Goal: Check status: Check status

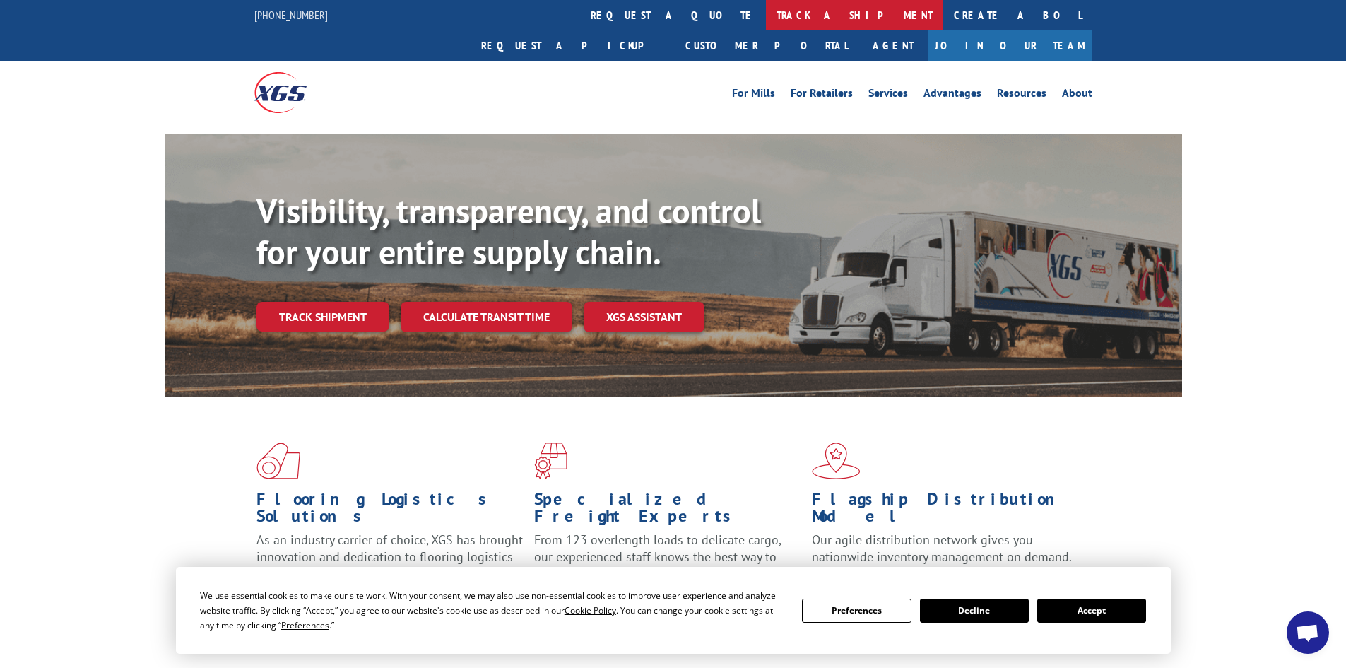
click at [766, 16] on link "track a shipment" at bounding box center [854, 15] width 177 height 30
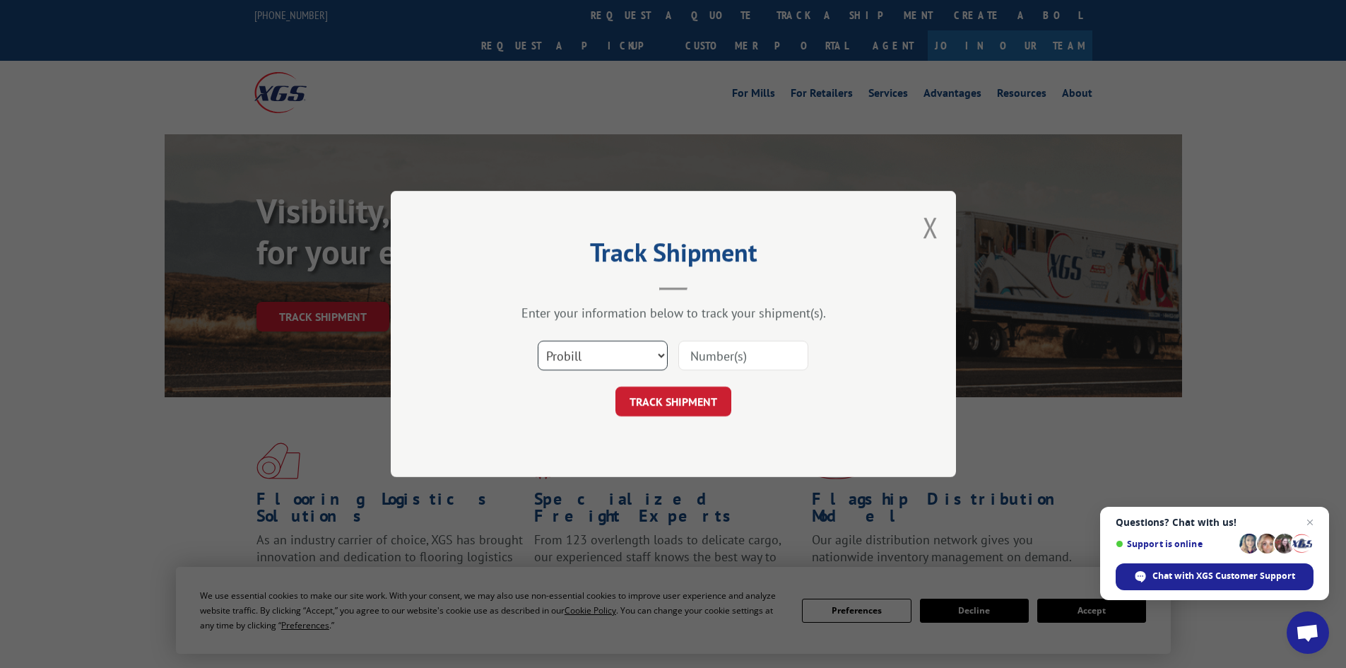
click at [616, 356] on select "Select category... Probill BOL PO" at bounding box center [603, 356] width 130 height 30
select select "bol"
click at [538, 341] on select "Select category... Probill BOL PO" at bounding box center [603, 356] width 130 height 30
click at [716, 358] on input at bounding box center [743, 356] width 130 height 30
type input "17516673"
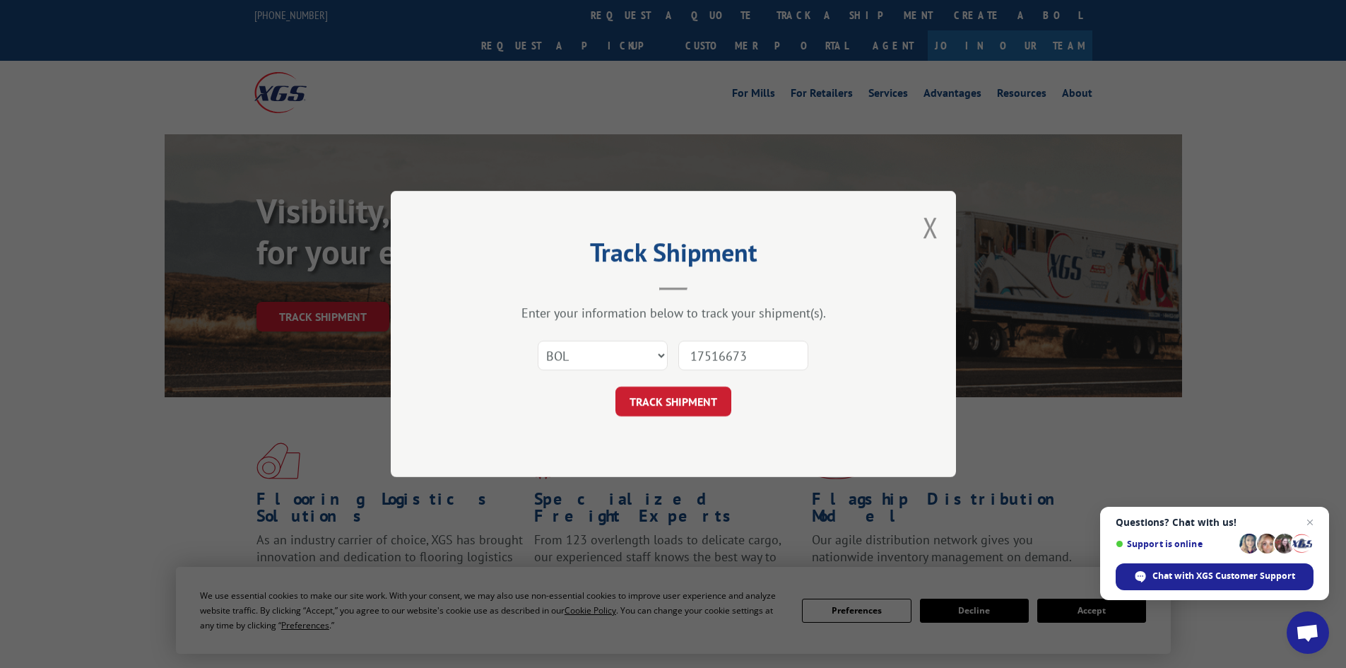
click button "TRACK SHIPMENT" at bounding box center [673, 401] width 116 height 30
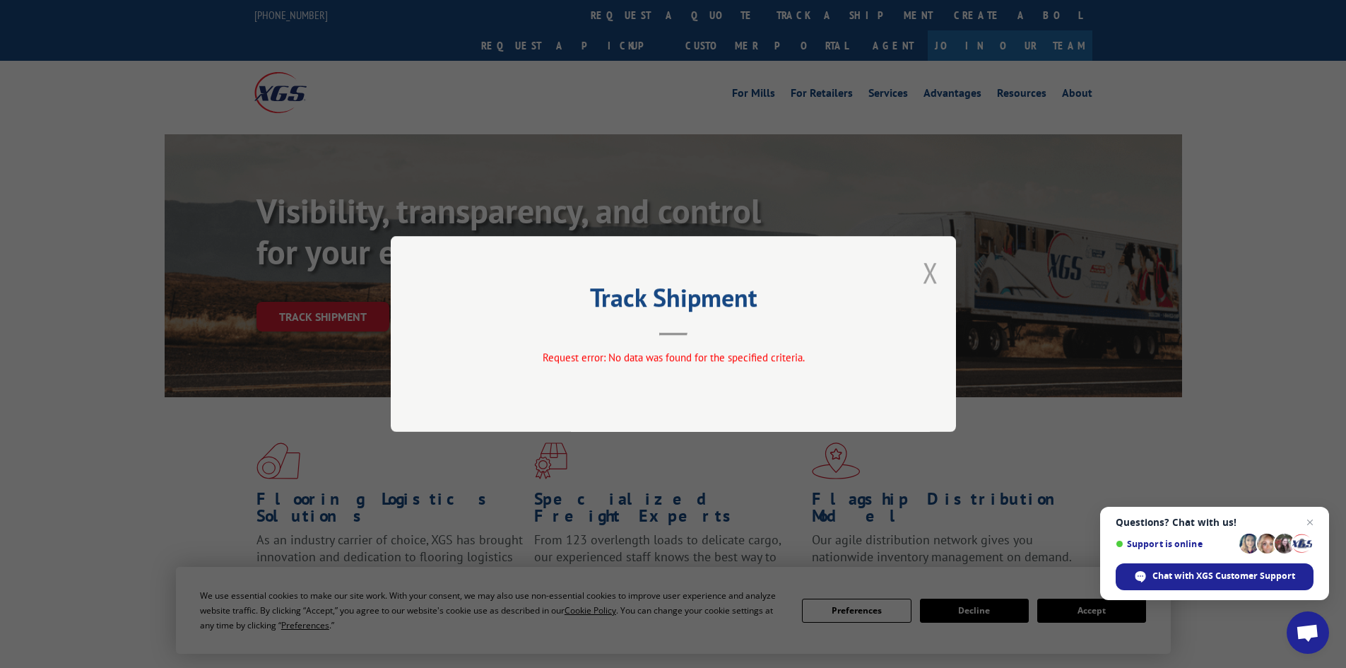
click at [928, 276] on button "Close modal" at bounding box center [931, 272] width 16 height 37
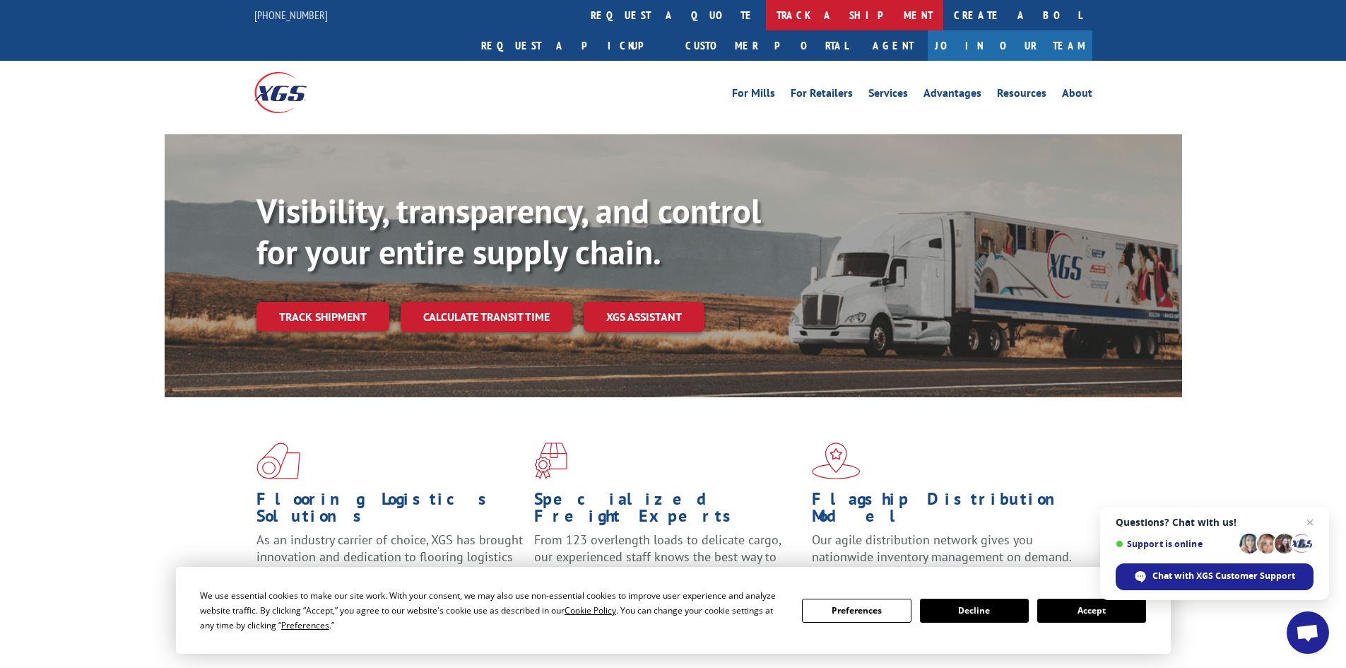
click at [766, 18] on link "track a shipment" at bounding box center [854, 15] width 177 height 30
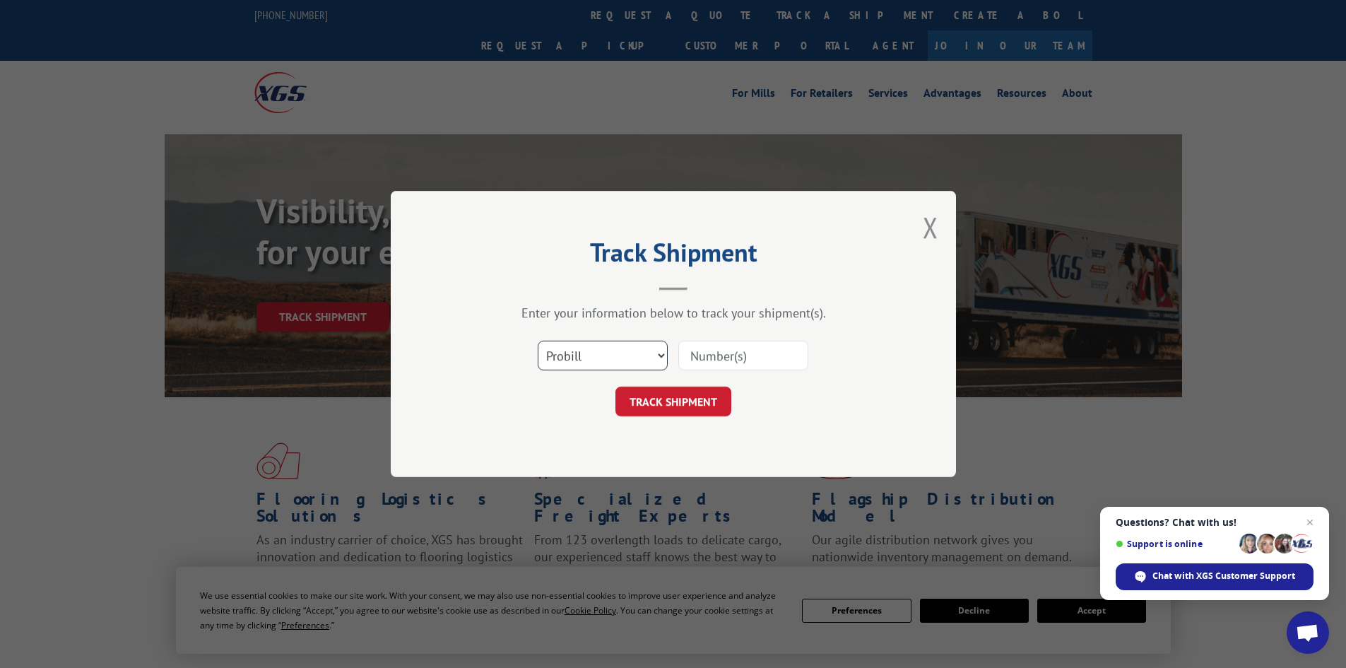
click at [596, 355] on select "Select category... Probill BOL PO" at bounding box center [603, 356] width 130 height 30
click at [780, 355] on input at bounding box center [743, 356] width 130 height 30
type input "17516673"
click at [615, 386] on button "TRACK SHIPMENT" at bounding box center [673, 401] width 116 height 30
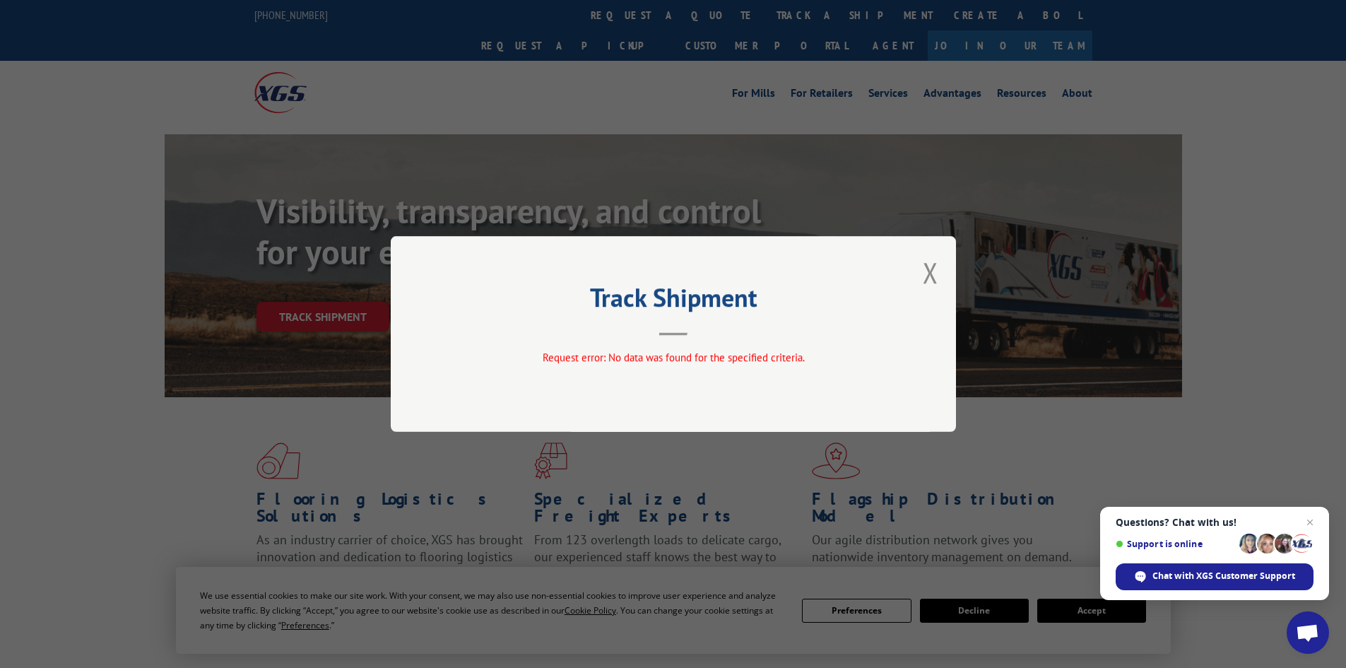
click at [921, 272] on div "Track Shipment Request error: No data was found for the specified criteria." at bounding box center [673, 334] width 565 height 196
click at [931, 273] on button "Close modal" at bounding box center [931, 272] width 16 height 37
